Goal: Subscribe to service/newsletter

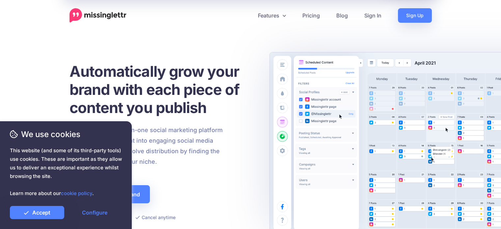
click at [214, 176] on div "Automatically grow your brand with each piece of content you publish Missinglet…" at bounding box center [163, 141] width 186 height 159
click at [46, 211] on link "Accept" at bounding box center [37, 212] width 54 height 13
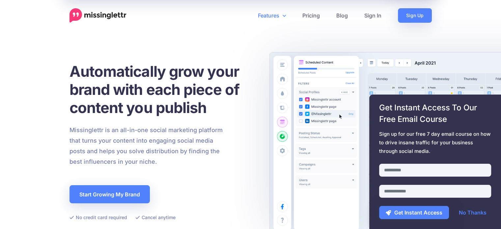
click at [269, 15] on link "Features" at bounding box center [272, 15] width 44 height 14
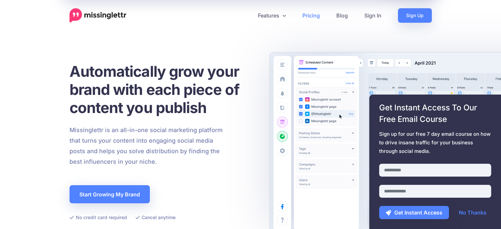
click at [311, 17] on link "Pricing" at bounding box center [311, 15] width 34 height 14
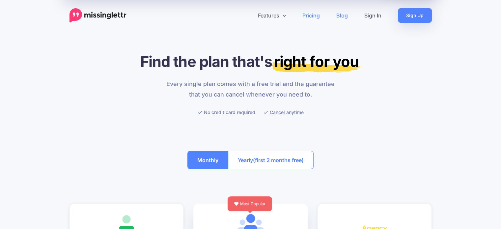
click at [344, 16] on link "Blog" at bounding box center [342, 15] width 28 height 14
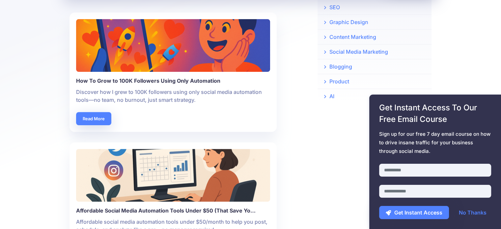
scroll to position [216, 0]
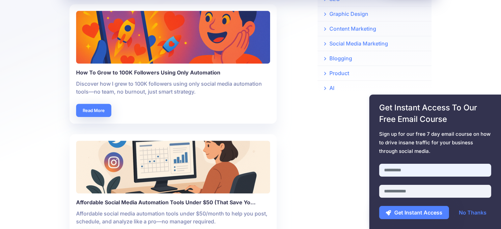
click at [400, 170] on input "text" at bounding box center [435, 170] width 112 height 13
type input "*******"
click at [399, 193] on input "email" at bounding box center [435, 191] width 112 height 13
type input "**********"
click at [427, 212] on button "Get Instant Access" at bounding box center [414, 212] width 70 height 13
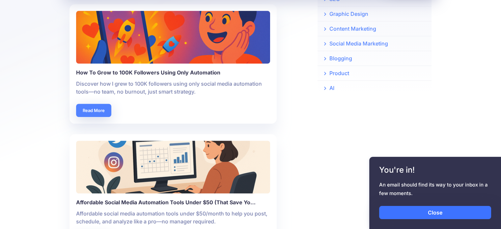
click at [441, 216] on link "Close" at bounding box center [435, 212] width 112 height 13
